Goal: Task Accomplishment & Management: Manage account settings

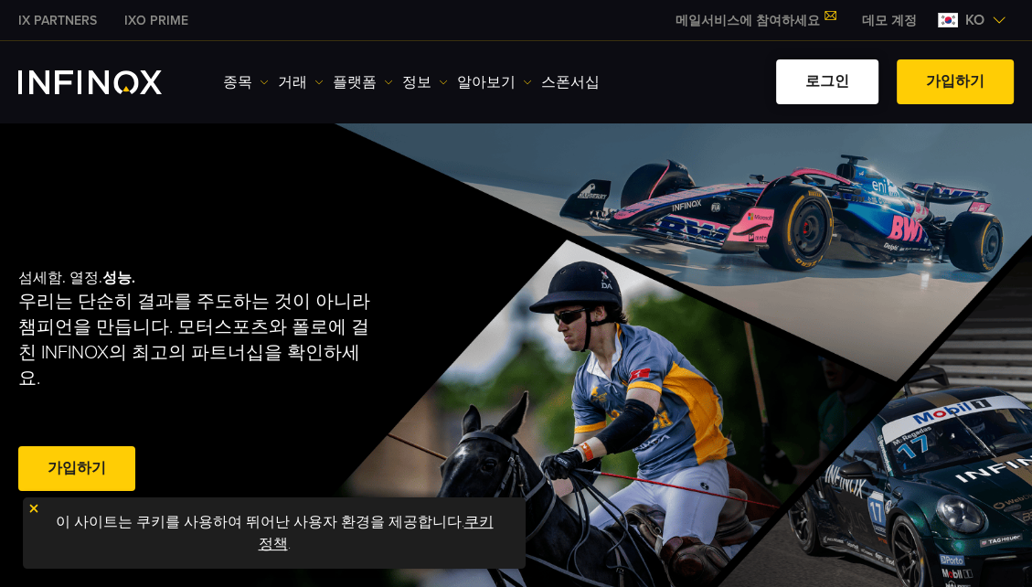
click at [830, 83] on link "로그인" at bounding box center [827, 81] width 102 height 45
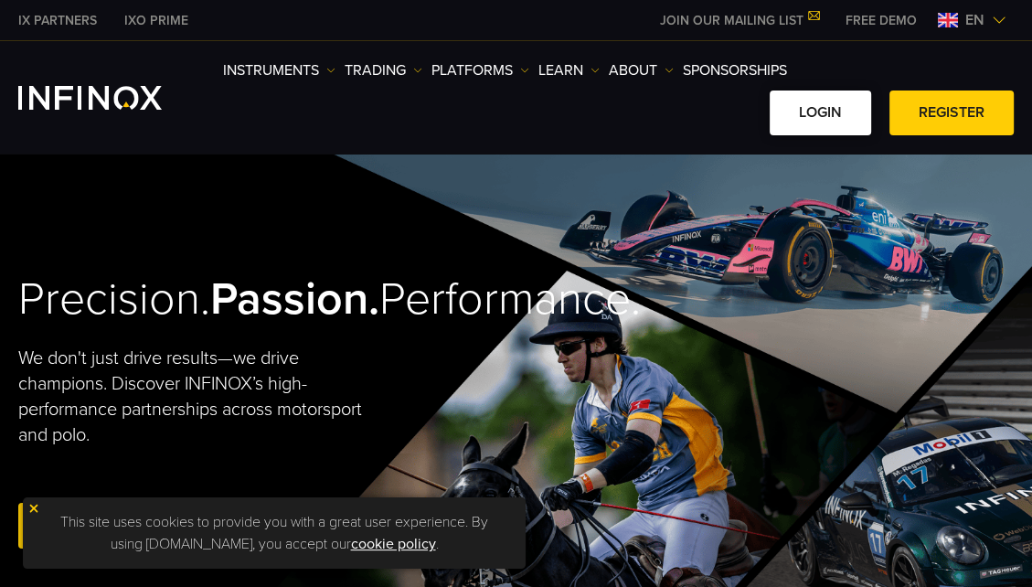
click at [809, 103] on link "LOGIN" at bounding box center [821, 113] width 102 height 45
